Goal: Navigation & Orientation: Find specific page/section

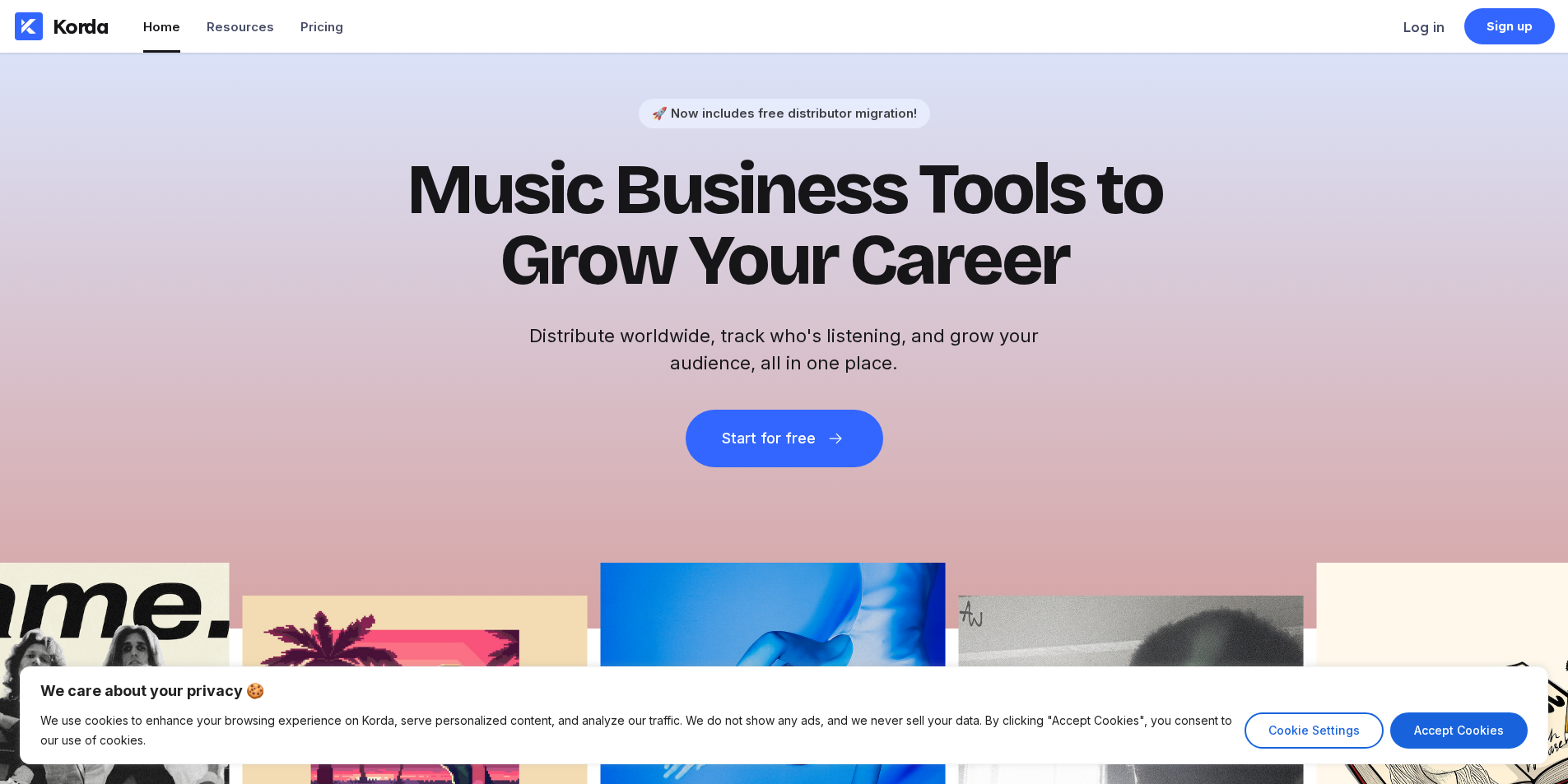
click at [717, 287] on h1 "Music Business Tools to Grow Your Career" at bounding box center [784, 225] width 806 height 141
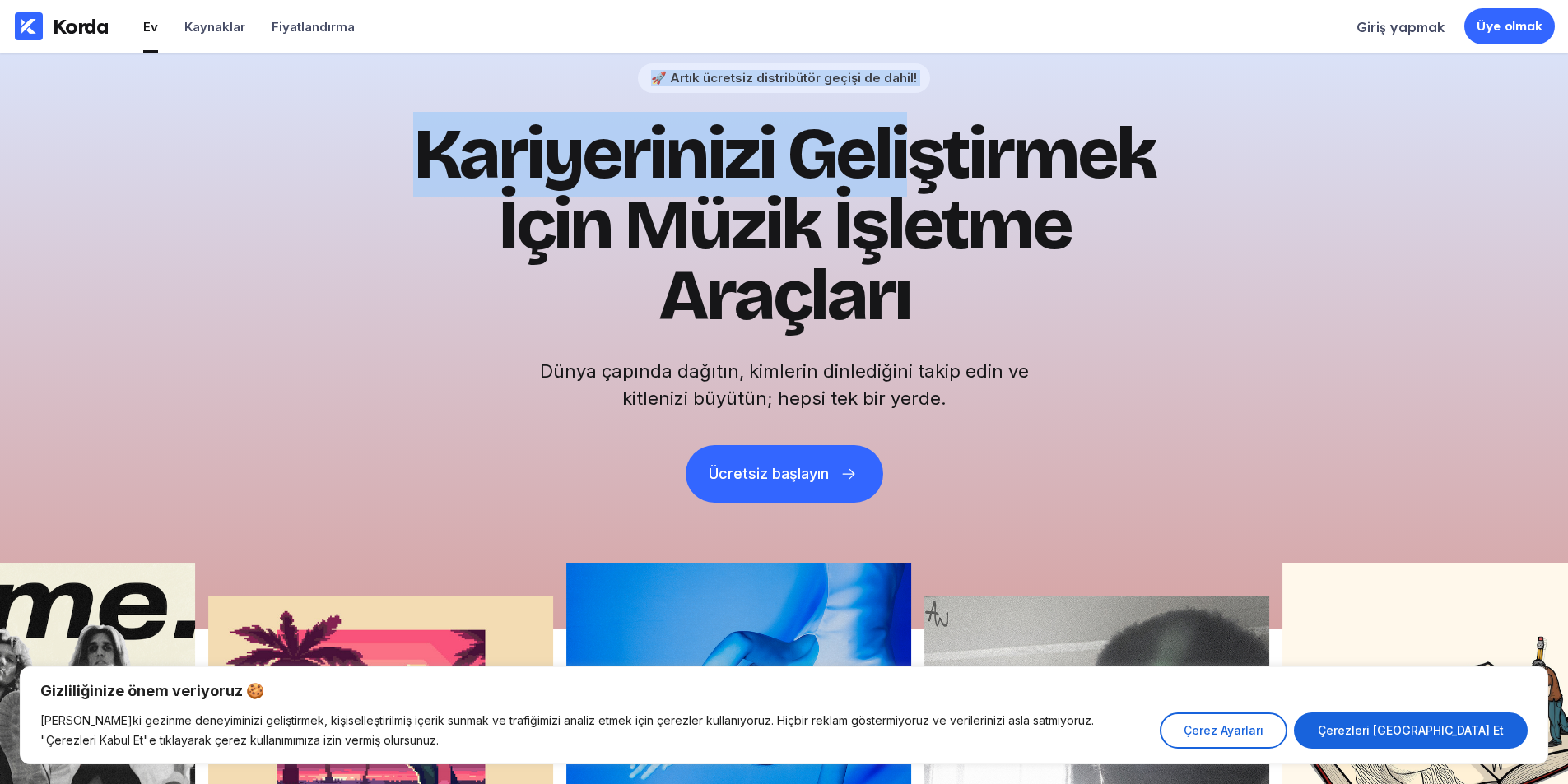
drag, startPoint x: 763, startPoint y: 123, endPoint x: 930, endPoint y: 200, distance: 183.9
click at [928, 199] on div "🚀 Artık ücretsiz distribütör geçişi de dahil! Kariyerinizi Geliştirmek İçin Müz…" at bounding box center [784, 283] width 806 height 440
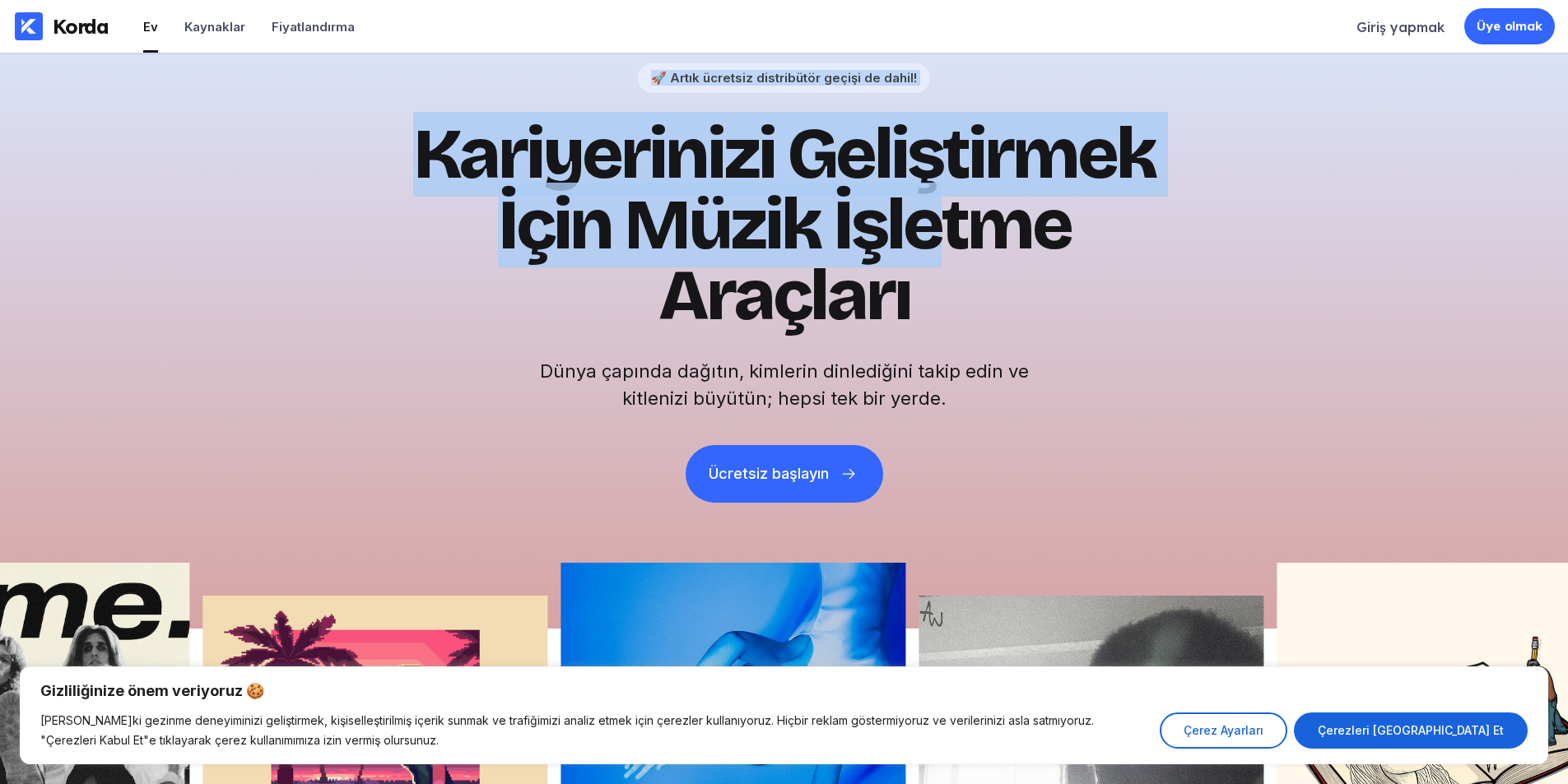
click at [764, 239] on font "Kariyerinizi Geliştirmek İçin Müzik İşletme Araçları" at bounding box center [784, 224] width 743 height 226
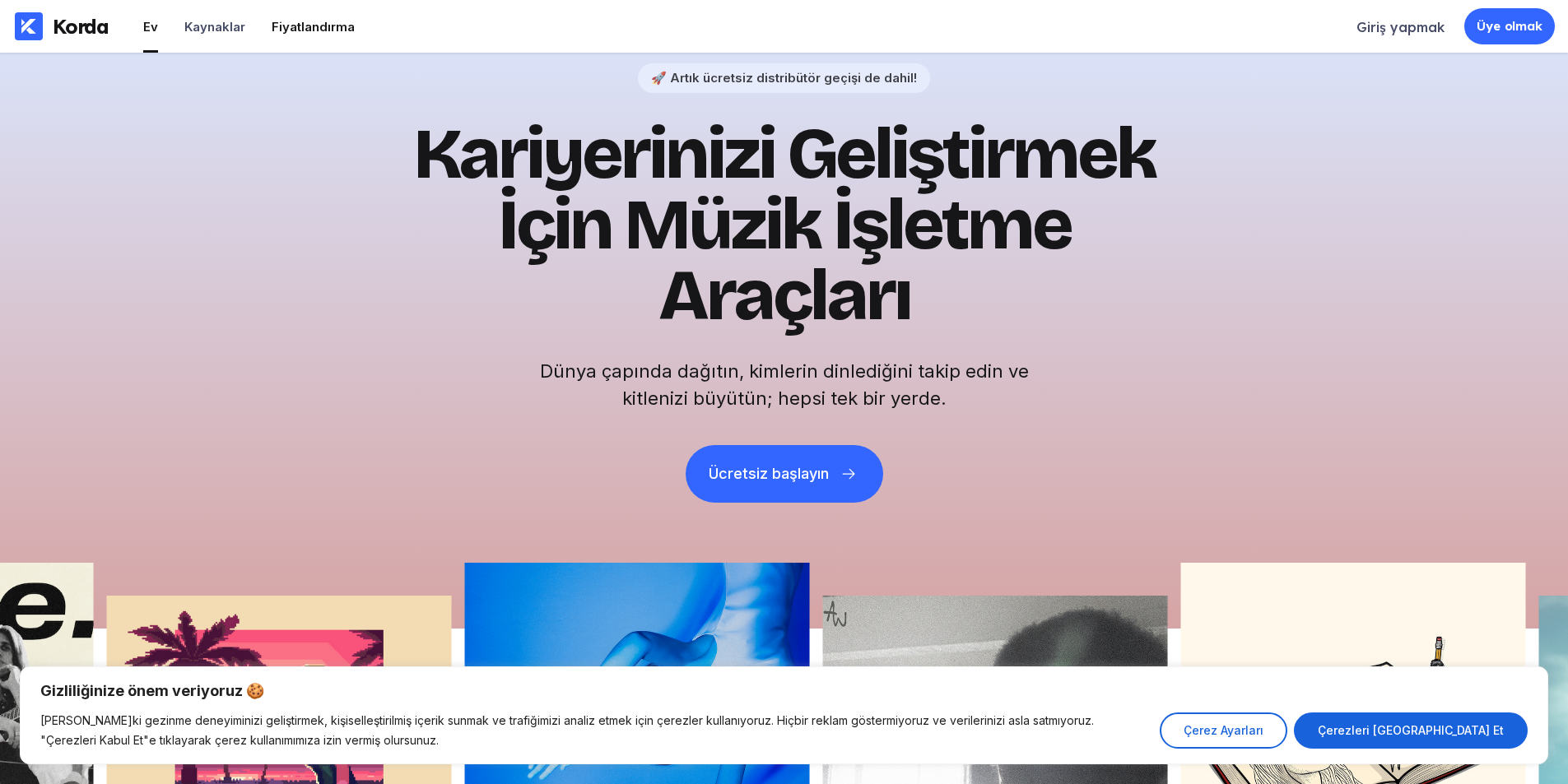
click at [304, 33] on font "Fiyatlandırma" at bounding box center [312, 27] width 83 height 16
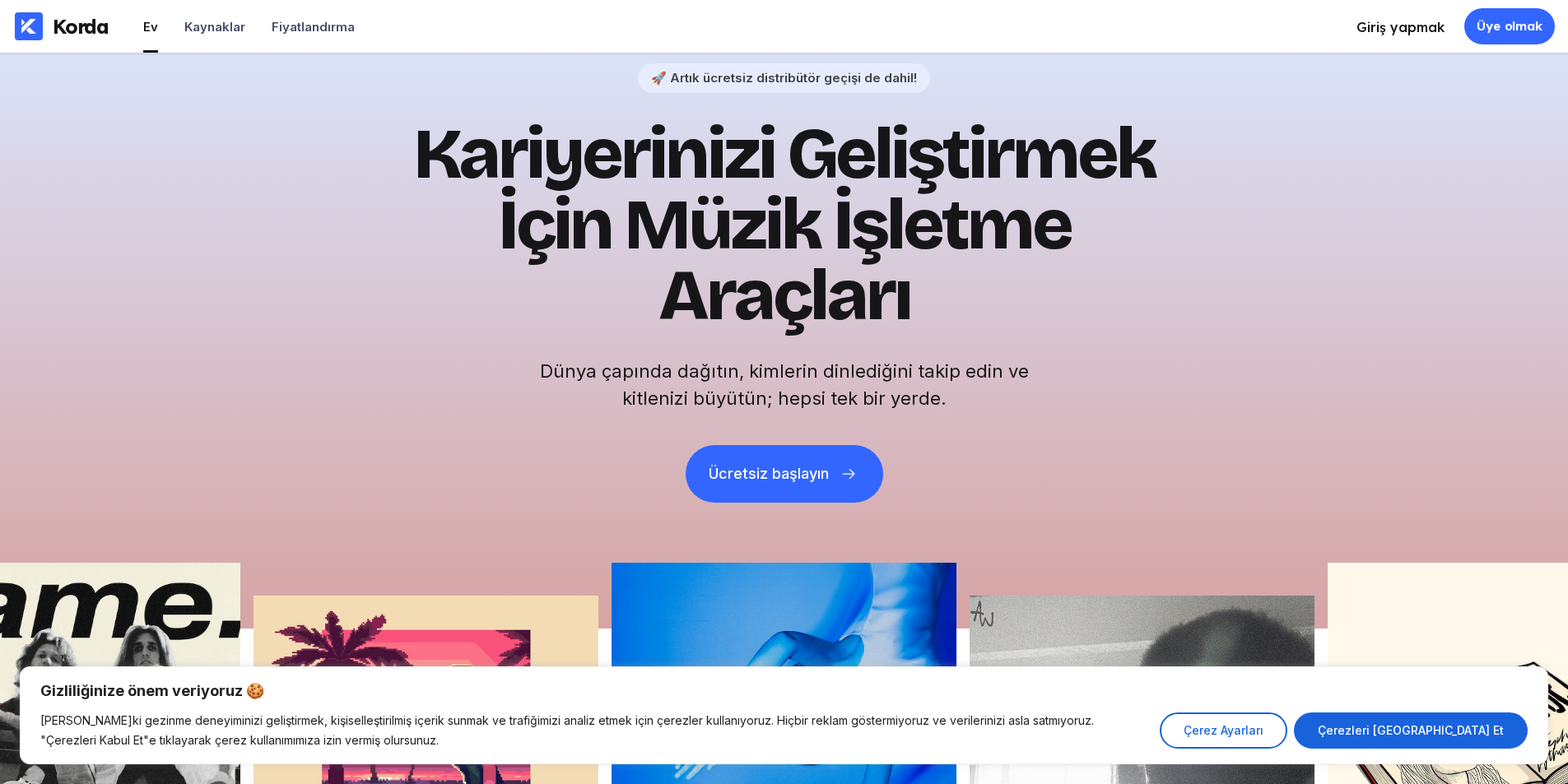
click at [1429, 39] on li "Giriş yapmak" at bounding box center [1400, 26] width 88 height 52
